Goal: Information Seeking & Learning: Understand process/instructions

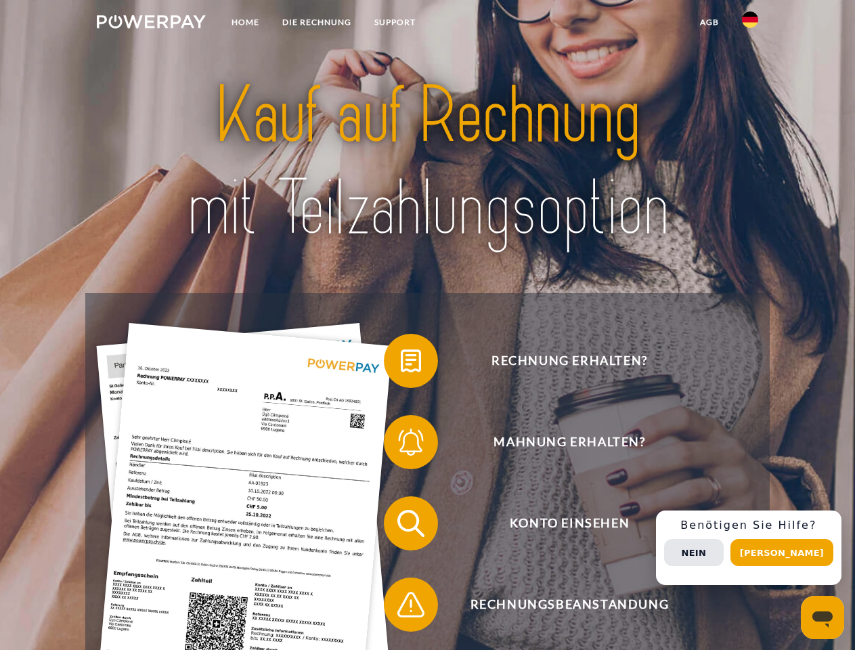
click at [151, 24] on img at bounding box center [151, 22] width 109 height 14
click at [750, 24] on img at bounding box center [750, 20] width 16 height 16
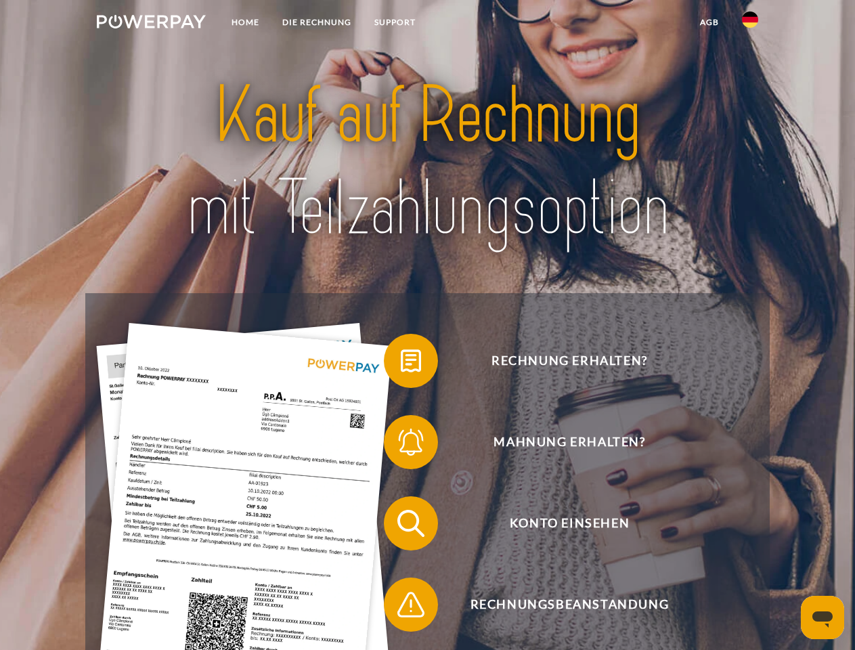
click at [709, 22] on link "agb" at bounding box center [710, 22] width 42 height 24
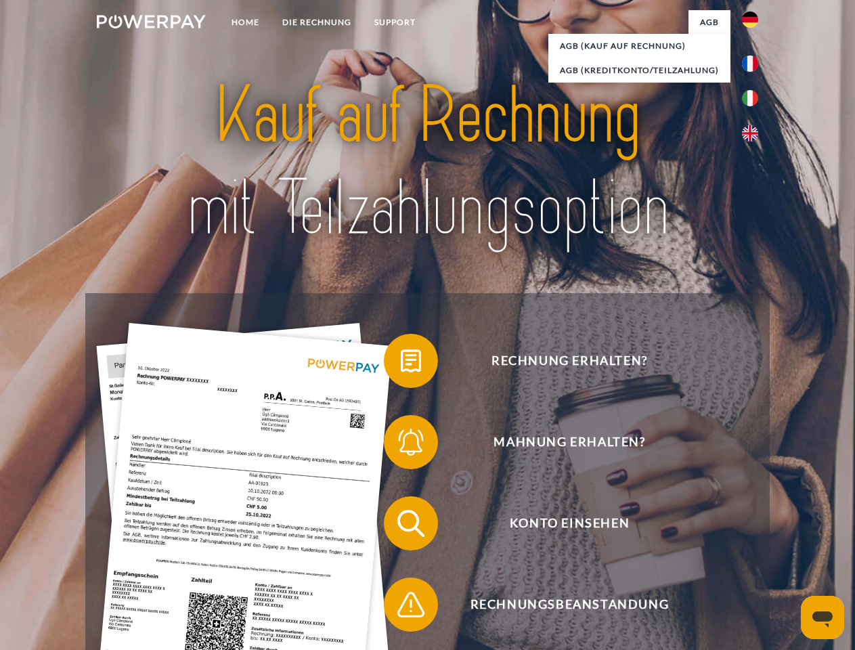
click at [401, 364] on span at bounding box center [391, 361] width 68 height 68
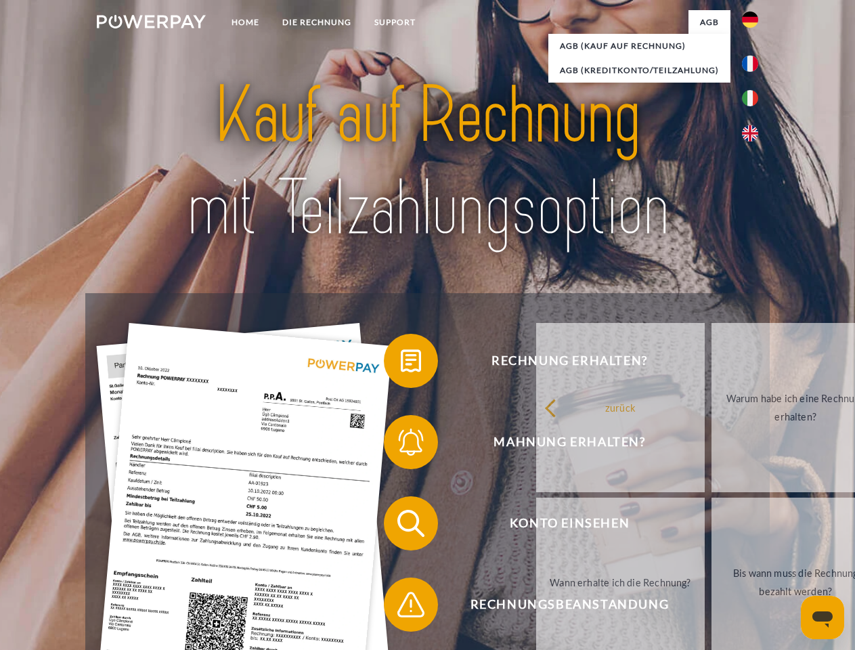
click at [536, 445] on link "zurück" at bounding box center [620, 407] width 169 height 169
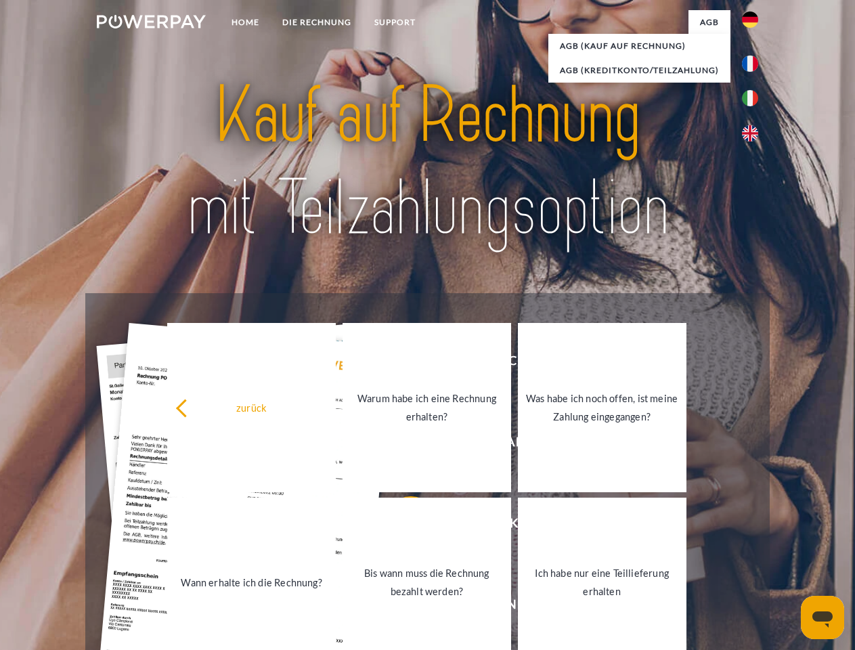
click at [401, 526] on div "zurück Warum habe ich eine Rechnung erhalten? Was habe ich noch offen, ist mein…" at bounding box center [427, 494] width 547 height 349
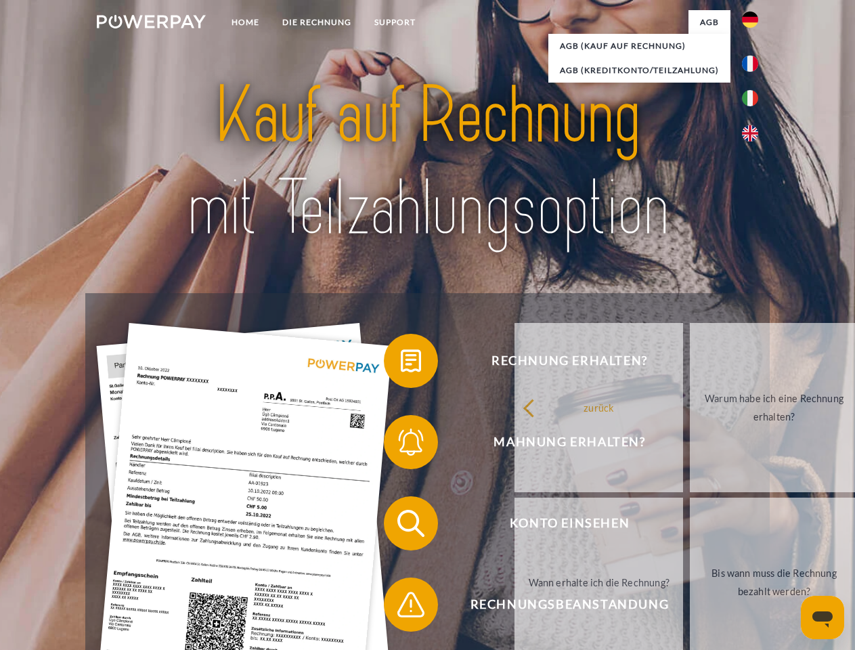
click at [401, 607] on span at bounding box center [391, 605] width 68 height 68
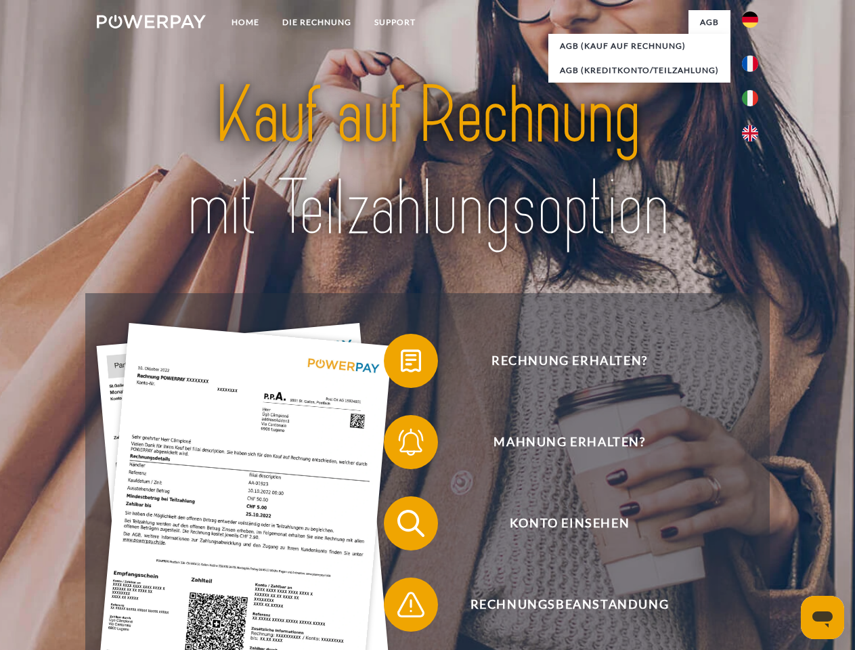
click at [754, 548] on div "Rechnung erhalten? Mahnung erhalten? Konto einsehen" at bounding box center [427, 564] width 684 height 542
click at [720, 550] on span "Konto einsehen" at bounding box center [570, 523] width 332 height 54
click at [787, 553] on header "Home DIE RECHNUNG SUPPORT" at bounding box center [427, 467] width 855 height 935
